Goal: Task Accomplishment & Management: Manage account settings

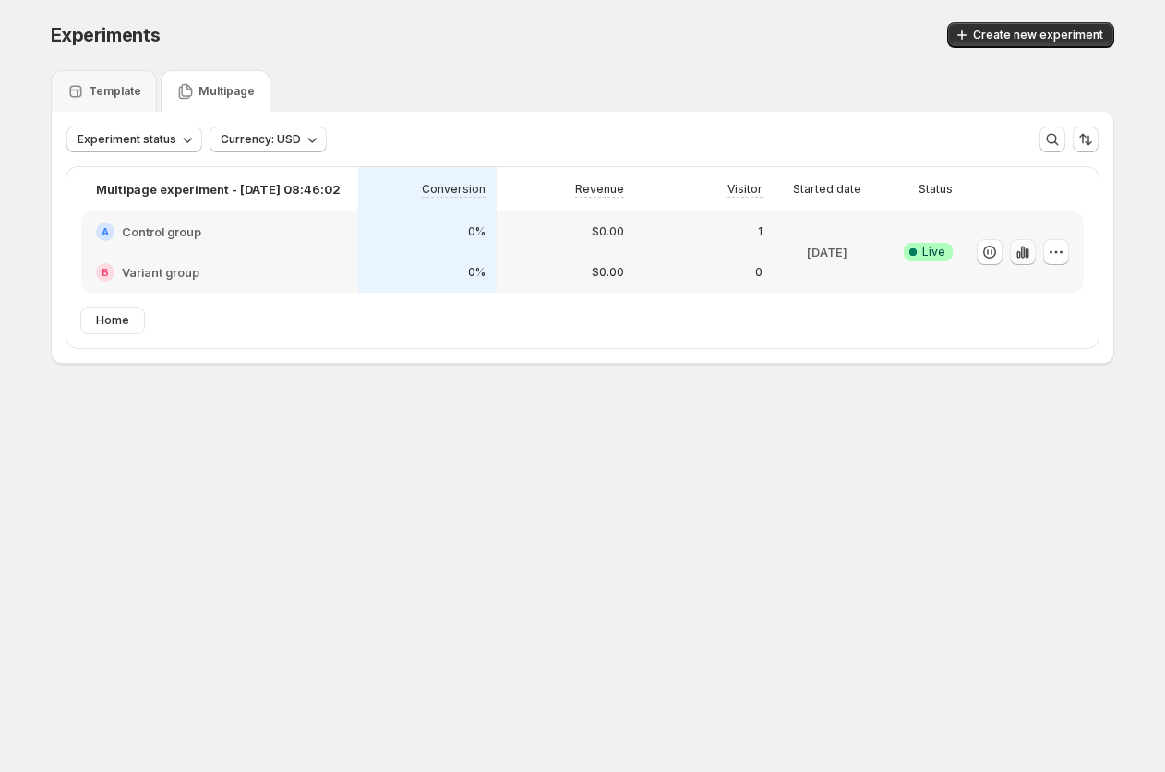
click at [1021, 250] on icon "button" at bounding box center [1023, 252] width 4 height 12
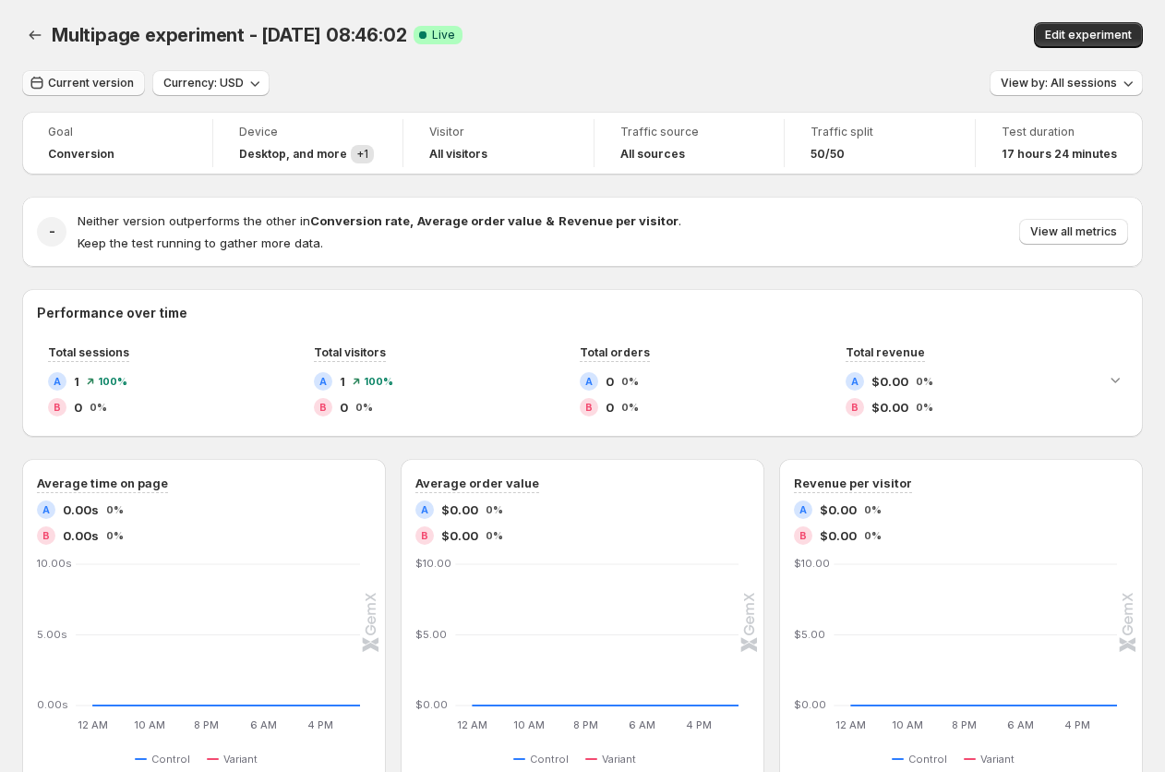
click at [68, 92] on button "Current version" at bounding box center [83, 83] width 123 height 26
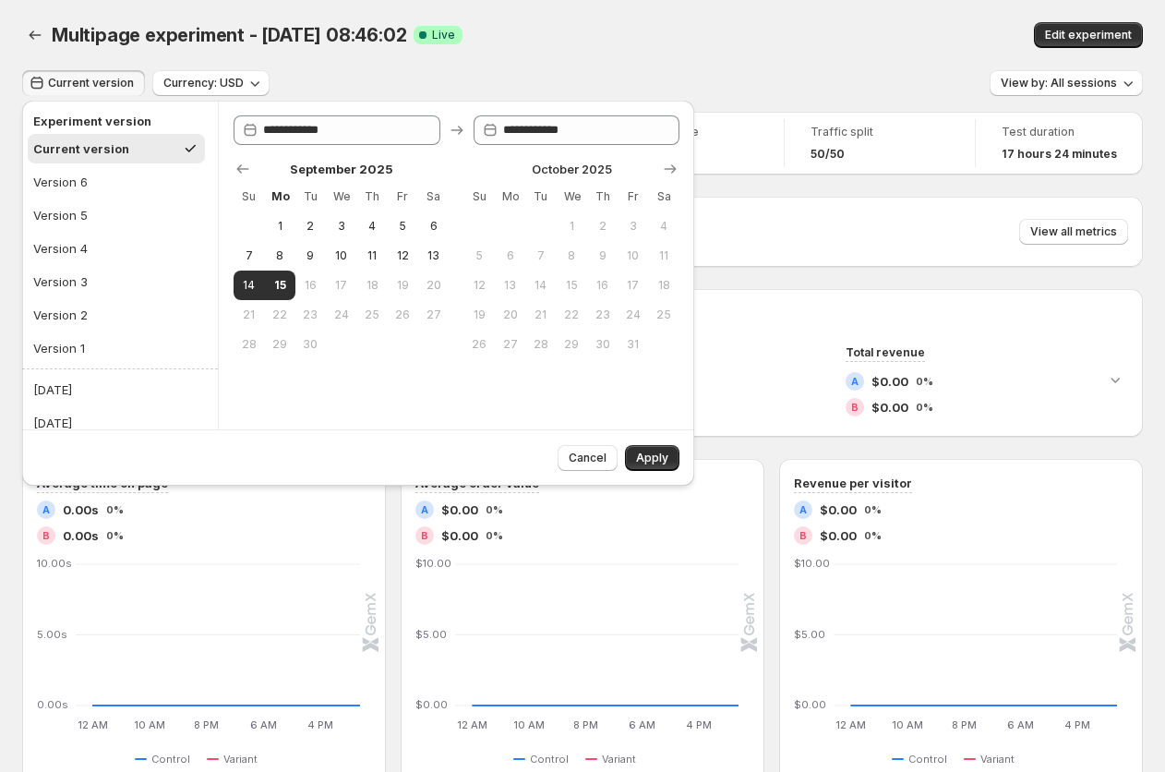
click at [6, 584] on div "Multipage experiment - Sep 9, 08:46:02. This page is ready Multipage experiment…" at bounding box center [582, 559] width 1165 height 1118
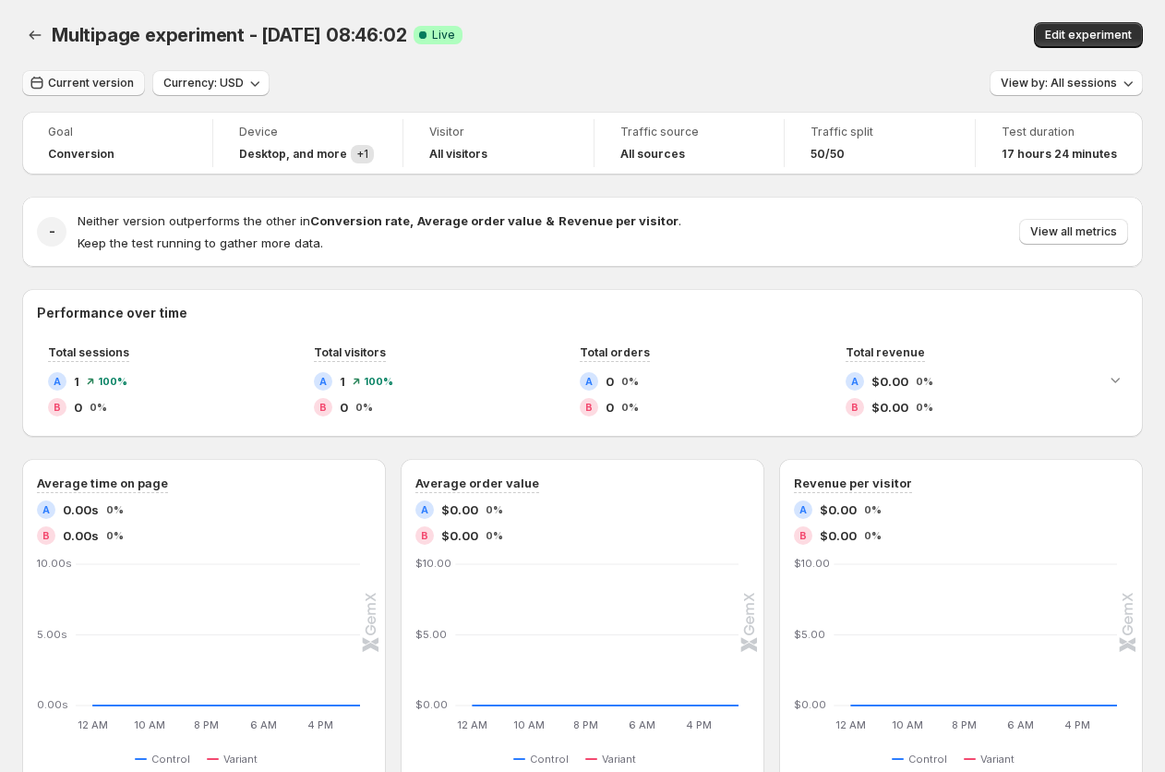
click at [99, 76] on button "Current version" at bounding box center [83, 83] width 123 height 26
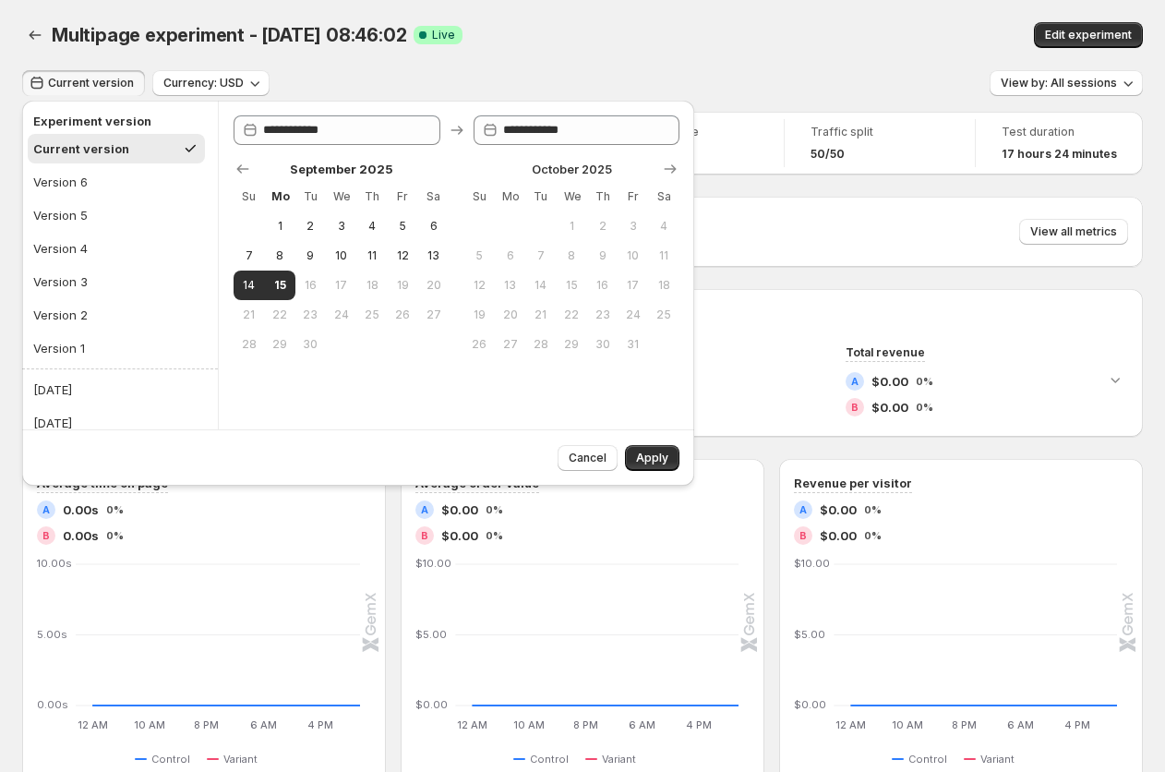
click at [511, 56] on div "Multipage experiment - Sep 9, 08:46:02. This page is ready Multipage experiment…" at bounding box center [582, 35] width 1121 height 70
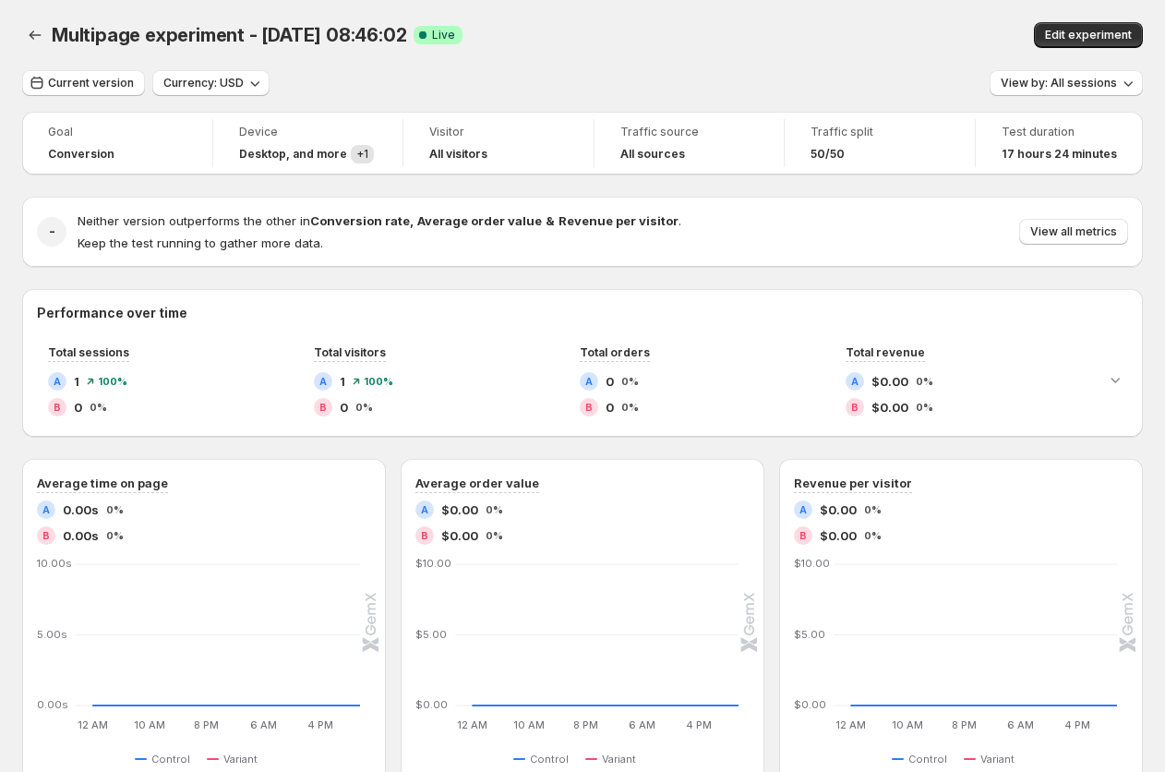
click at [9, 155] on div "Multipage experiment - Sep 9, 08:46:02. This page is ready Multipage experiment…" at bounding box center [582, 559] width 1165 height 1118
drag, startPoint x: 55, startPoint y: 33, endPoint x: 477, endPoint y: 24, distance: 422.0
click at [477, 23] on div "Multipage experiment - Sep 9, 08:46:02 Success Complete Live" at bounding box center [395, 35] width 686 height 26
click at [609, 32] on div "Multipage experiment - Sep 9, 08:46:02 Success Complete Live" at bounding box center [395, 35] width 686 height 26
drag, startPoint x: 62, startPoint y: 33, endPoint x: 490, endPoint y: 29, distance: 428.4
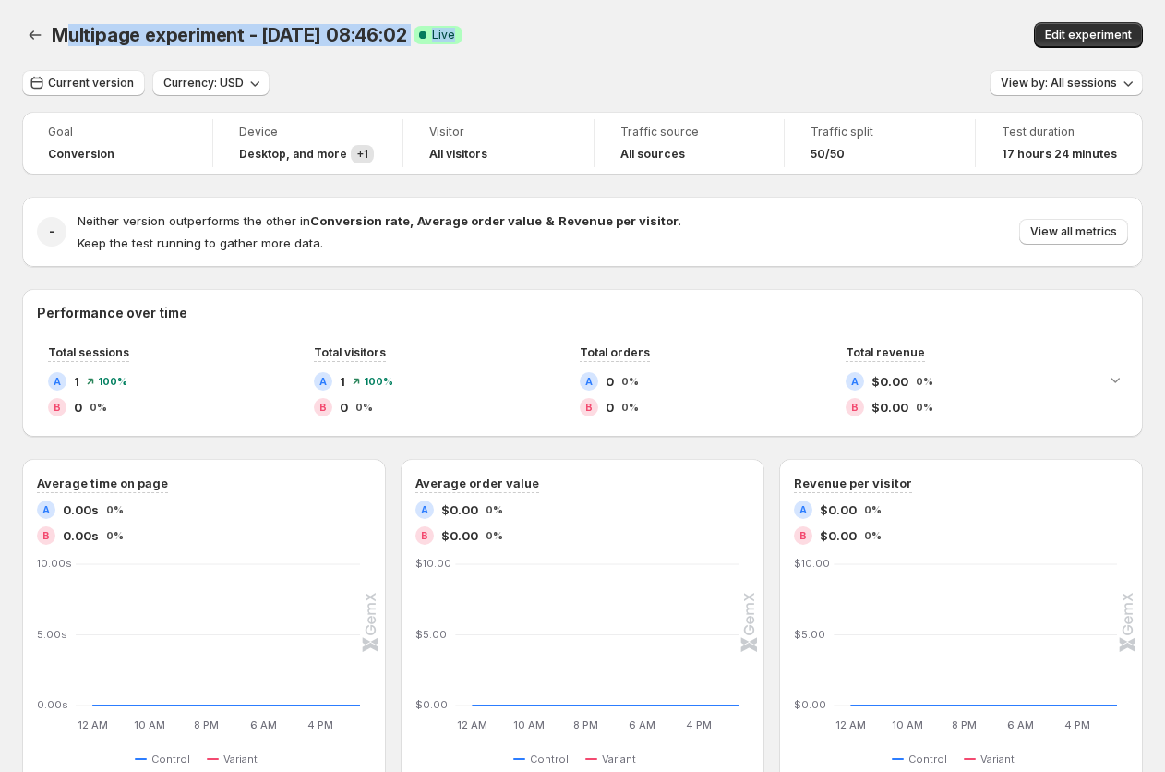
click at [490, 29] on div "Multipage experiment - Sep 9, 08:46:02 Success Complete Live" at bounding box center [395, 35] width 686 height 26
click at [691, 32] on div "Multipage experiment - Sep 9, 08:46:02 Success Complete Live" at bounding box center [395, 35] width 686 height 26
click at [646, 28] on div "Multipage experiment - Sep 9, 08:46:02 Success Complete Live" at bounding box center [395, 35] width 686 height 26
drag, startPoint x: 47, startPoint y: 25, endPoint x: 541, endPoint y: 20, distance: 493.9
click at [541, 20] on div "Multipage experiment - Sep 9, 08:46:02. This page is ready Multipage experiment…" at bounding box center [582, 35] width 1121 height 70
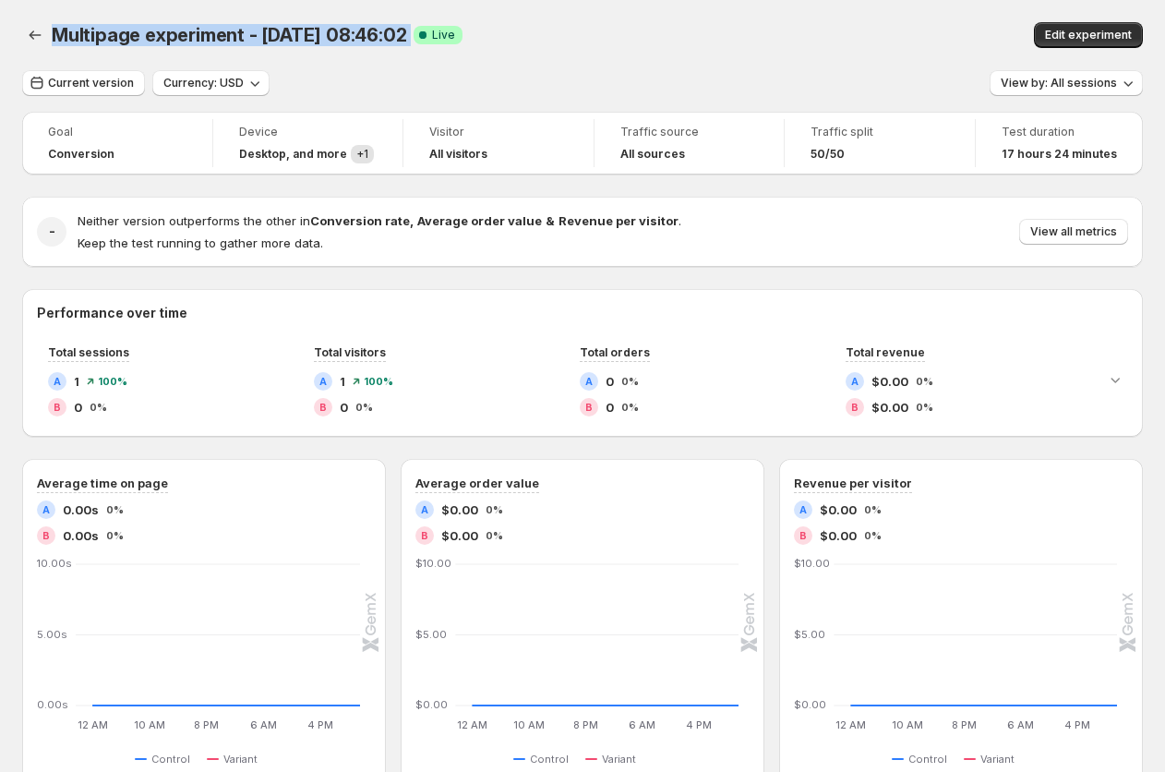
click at [678, 49] on div "Multipage experiment - Sep 9, 08:46:02. This page is ready Multipage experiment…" at bounding box center [582, 35] width 1121 height 70
